Goal: Task Accomplishment & Management: Manage account settings

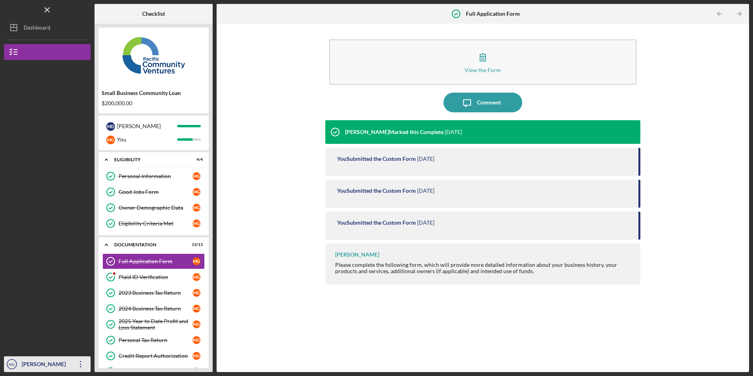
click at [77, 365] on icon "Icon/Overflow" at bounding box center [81, 364] width 20 height 20
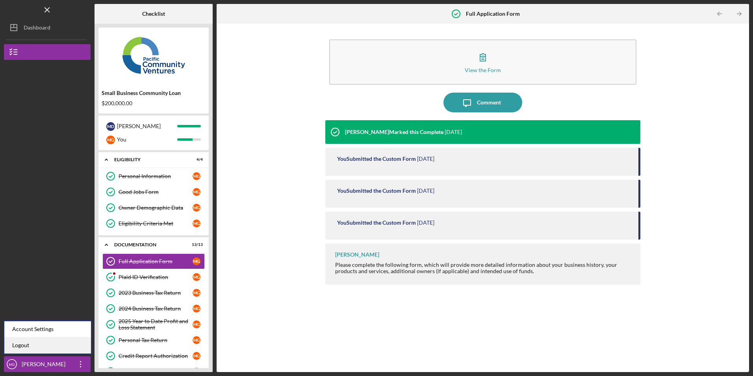
click at [66, 349] on link "Logout" at bounding box center [47, 345] width 87 height 16
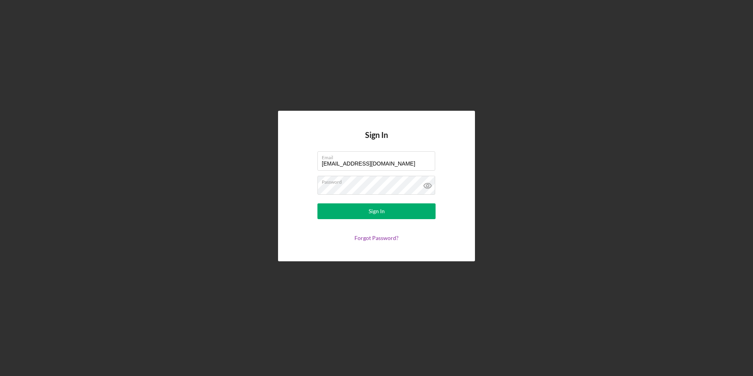
drag, startPoint x: 383, startPoint y: 163, endPoint x: 218, endPoint y: 133, distance: 167.2
click at [218, 133] on div "Sign In Email [EMAIL_ADDRESS][DOMAIN_NAME] Password Sign In Forgot Password?" at bounding box center [376, 186] width 745 height 372
type input "[EMAIL_ADDRESS][DOMAIN_NAME]"
click at [350, 214] on button "Sign In" at bounding box center [376, 211] width 118 height 16
